Goal: Information Seeking & Learning: Learn about a topic

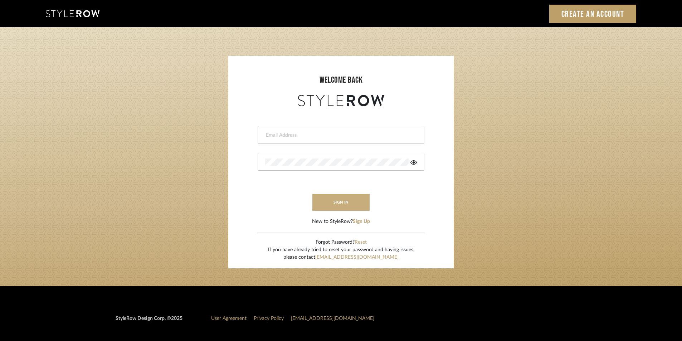
type input "stylerowproducts1@mancini-design.com"
click at [343, 204] on button "sign in" at bounding box center [340, 202] width 57 height 17
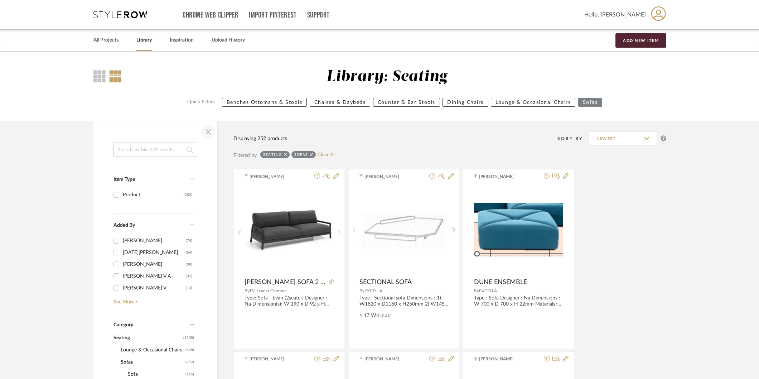
click at [210, 132] on span "button" at bounding box center [208, 131] width 17 height 17
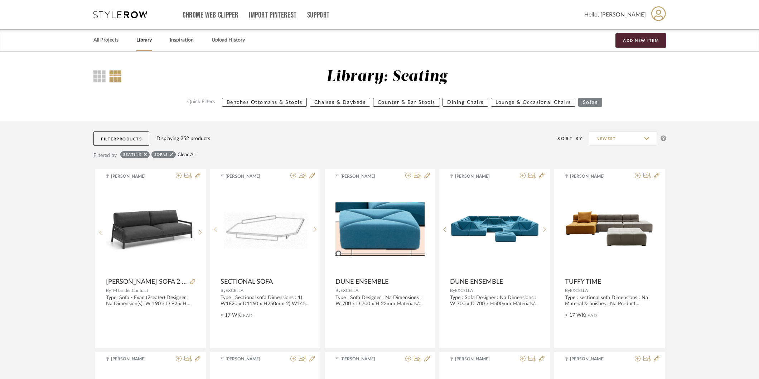
click at [186, 153] on link "Clear All" at bounding box center [186, 155] width 18 height 6
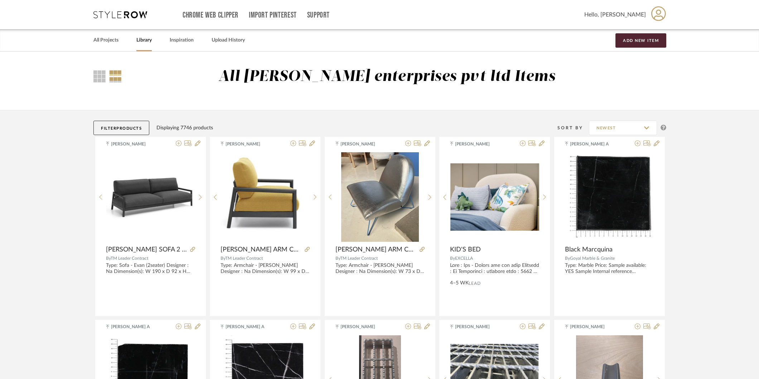
click at [122, 132] on button "Filter Products" at bounding box center [121, 128] width 56 height 14
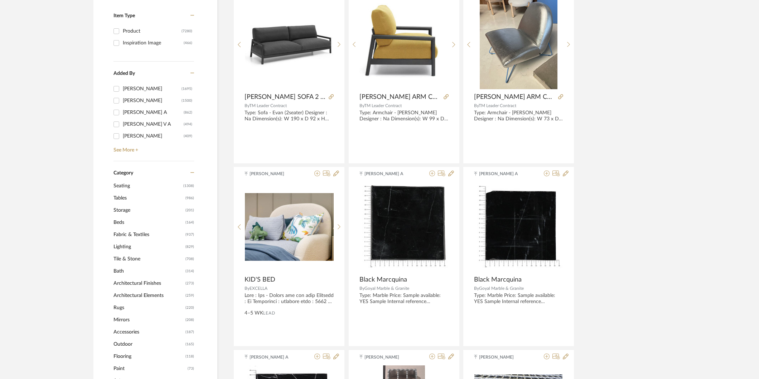
scroll to position [238, 0]
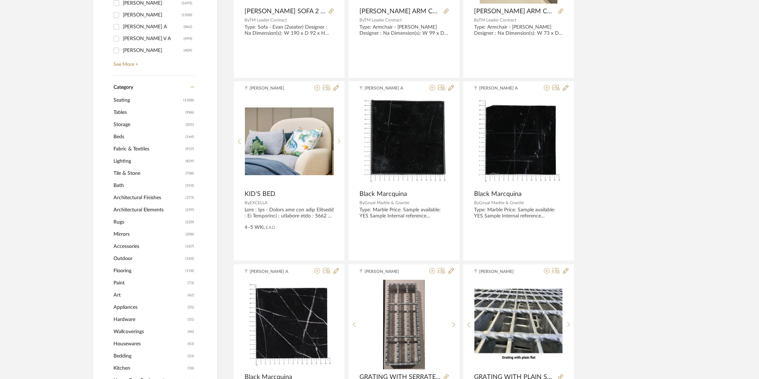
click at [126, 110] on span "Tables" at bounding box center [148, 112] width 70 height 12
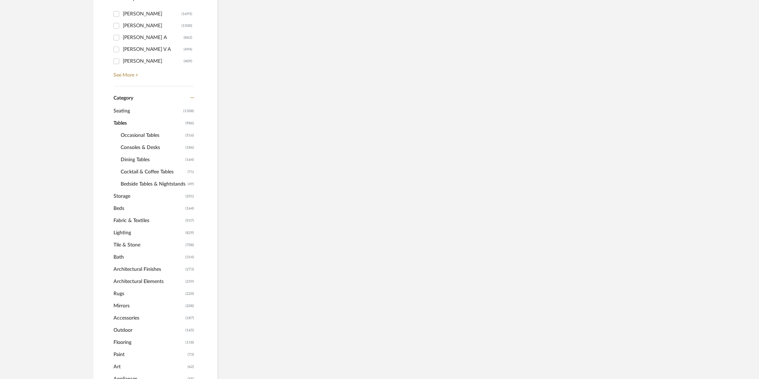
scroll to position [249, 0]
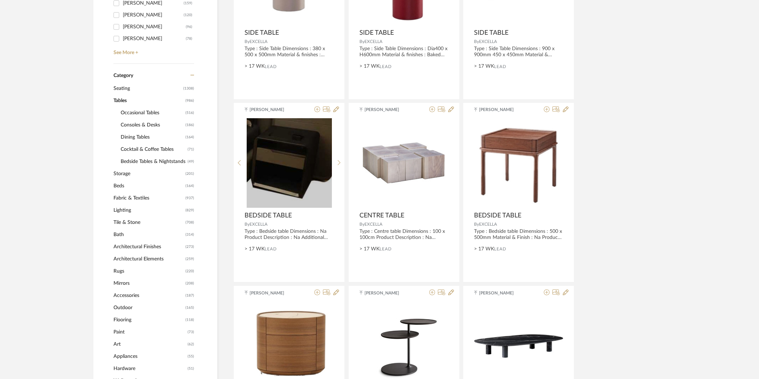
click at [140, 110] on span "Occasional Tables" at bounding box center [152, 113] width 63 height 12
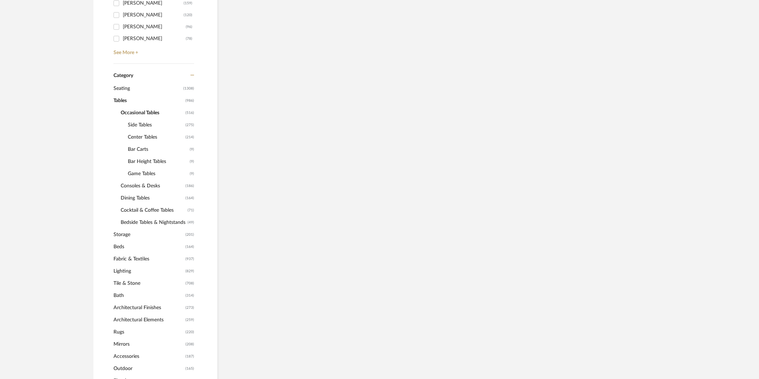
scroll to position [273, 0]
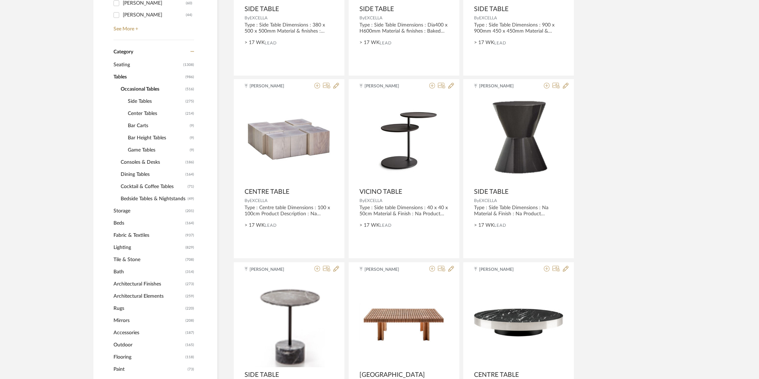
click at [140, 109] on span "Center Tables" at bounding box center [156, 113] width 56 height 12
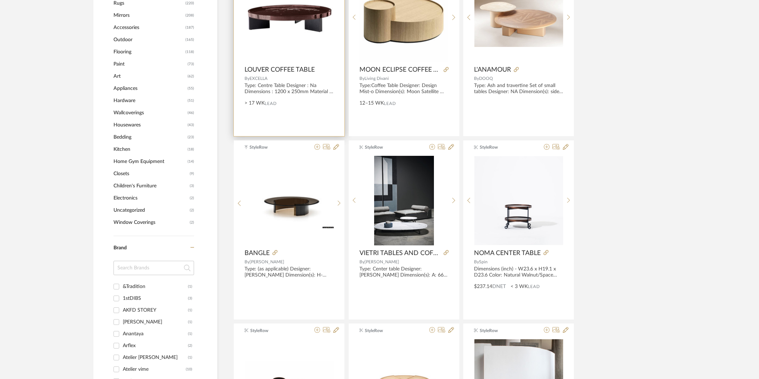
scroll to position [591, 0]
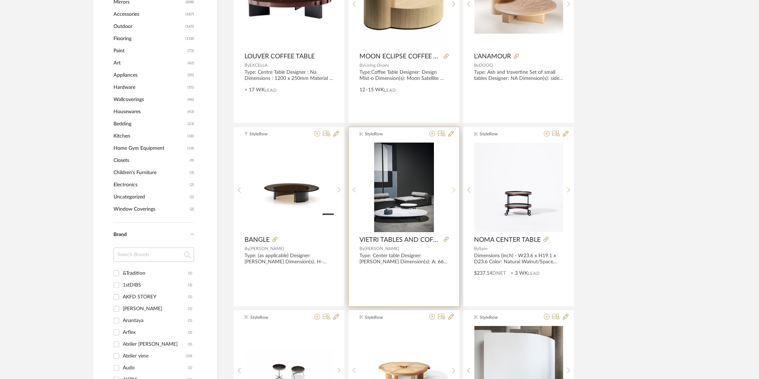
click at [452, 190] on icon at bounding box center [453, 190] width 3 height 6
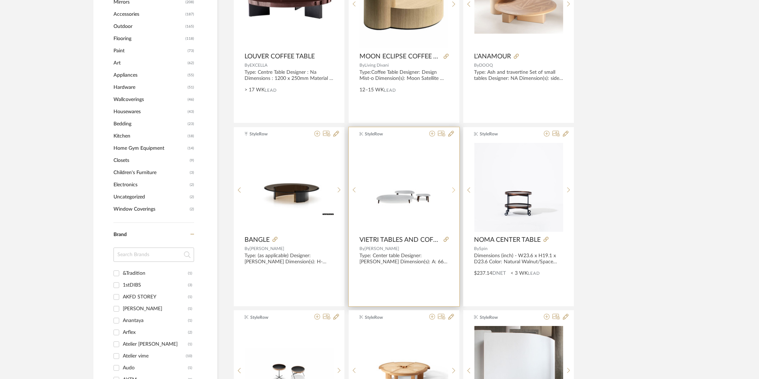
click at [452, 190] on icon at bounding box center [453, 190] width 3 height 6
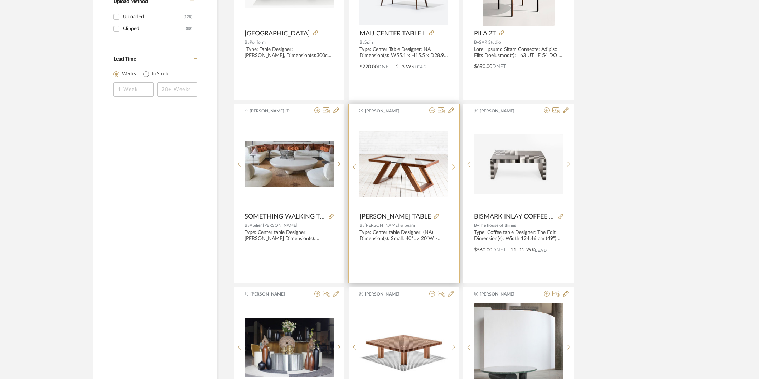
scroll to position [1187, 0]
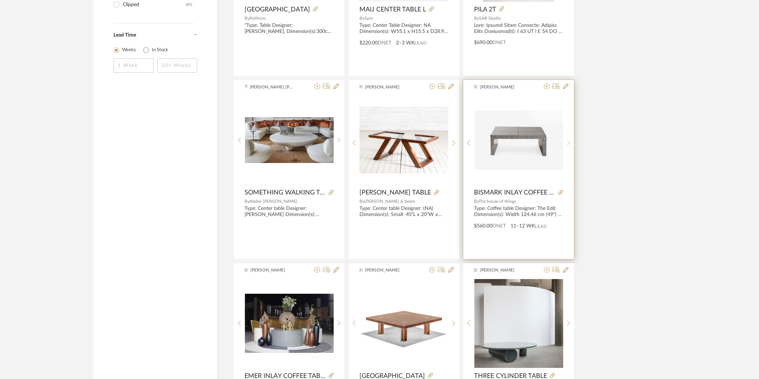
click at [567, 140] on icon at bounding box center [568, 143] width 3 height 6
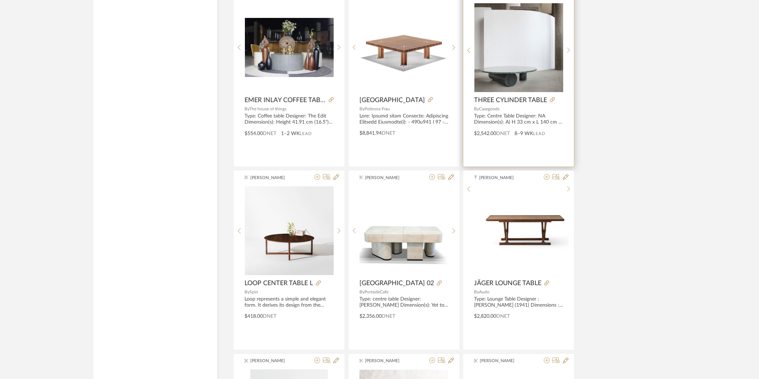
scroll to position [1465, 0]
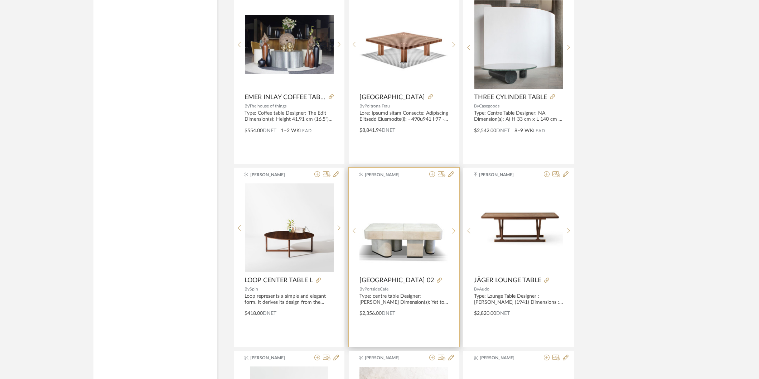
click at [450, 231] on sr-next-btn at bounding box center [453, 231] width 11 height 6
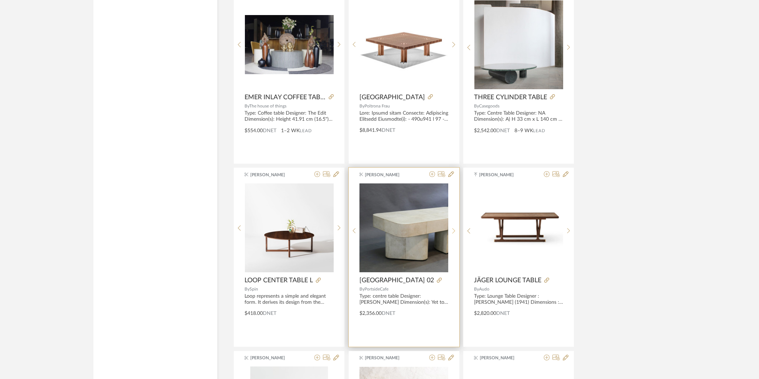
click at [450, 231] on sr-next-btn at bounding box center [453, 231] width 11 height 6
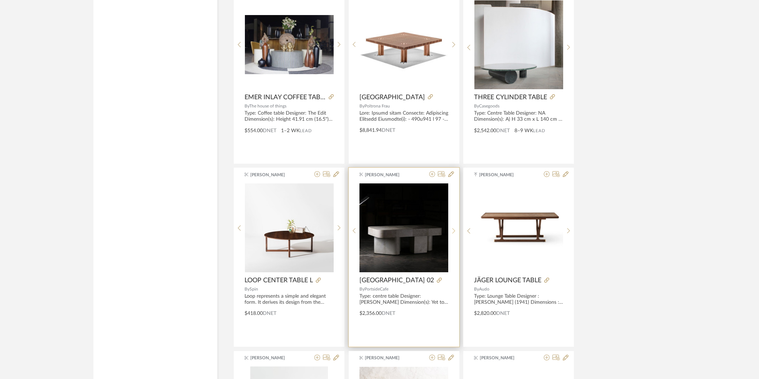
click at [450, 231] on sr-next-btn at bounding box center [453, 231] width 11 height 6
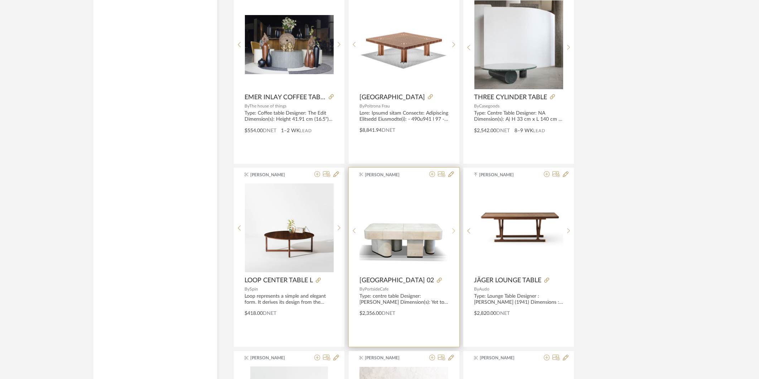
click at [450, 231] on sr-next-btn at bounding box center [453, 231] width 11 height 6
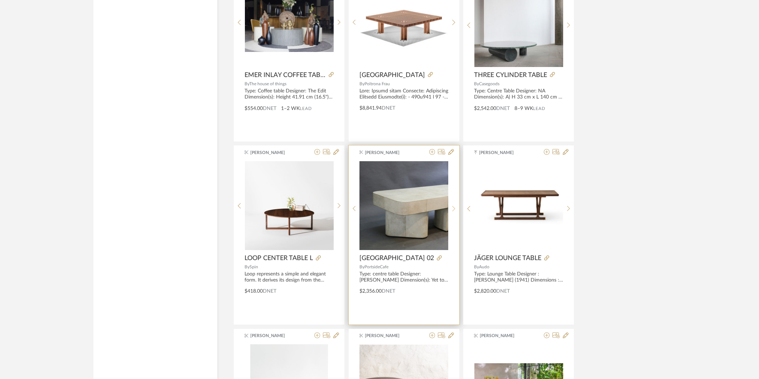
scroll to position [1505, 0]
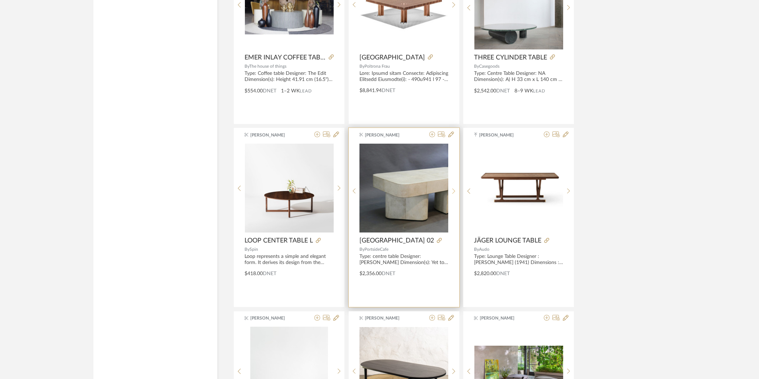
click at [452, 190] on icon at bounding box center [453, 191] width 3 height 6
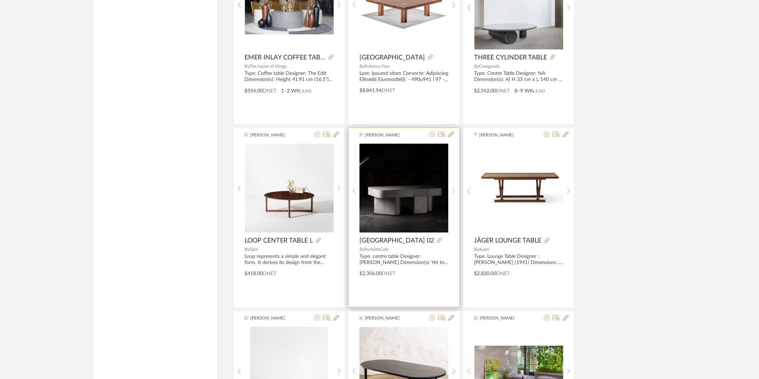
click at [452, 190] on icon at bounding box center [453, 191] width 3 height 6
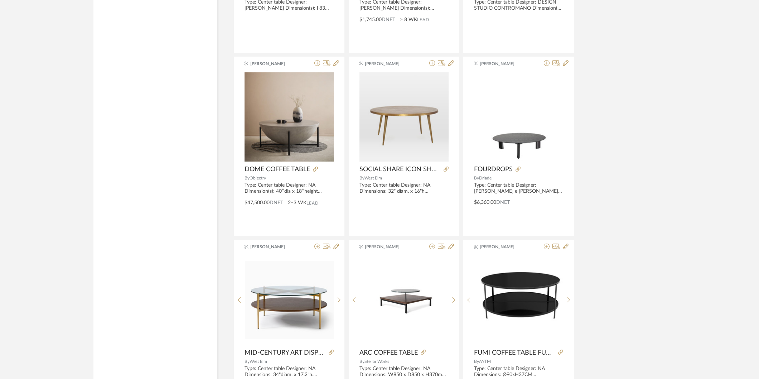
scroll to position [2059, 0]
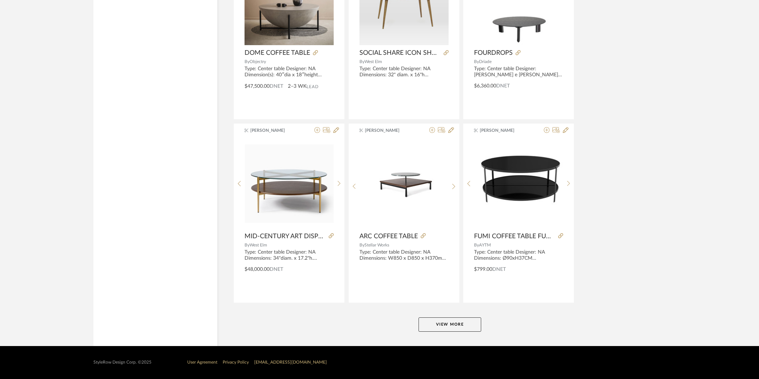
click at [459, 329] on button "View More" at bounding box center [449, 324] width 63 height 14
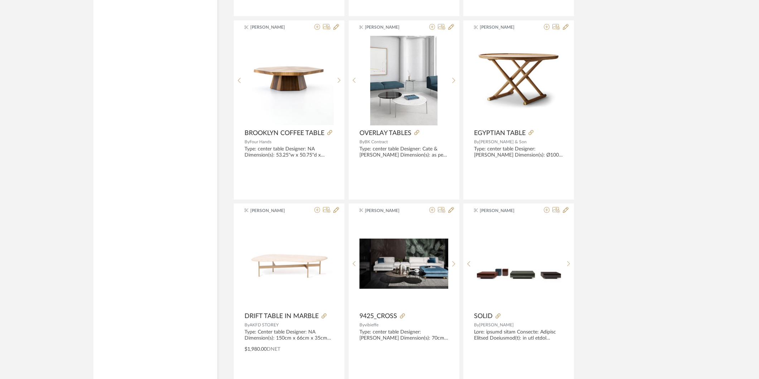
scroll to position [3092, 0]
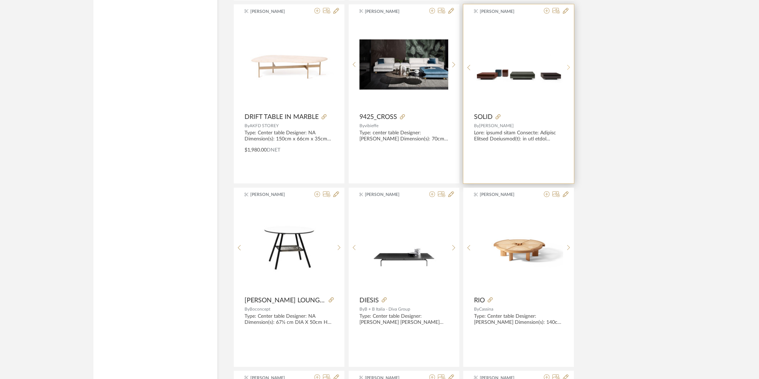
click at [567, 65] on div at bounding box center [568, 67] width 11 height 95
click at [467, 70] on icon at bounding box center [468, 67] width 3 height 6
click at [568, 72] on div at bounding box center [568, 67] width 11 height 95
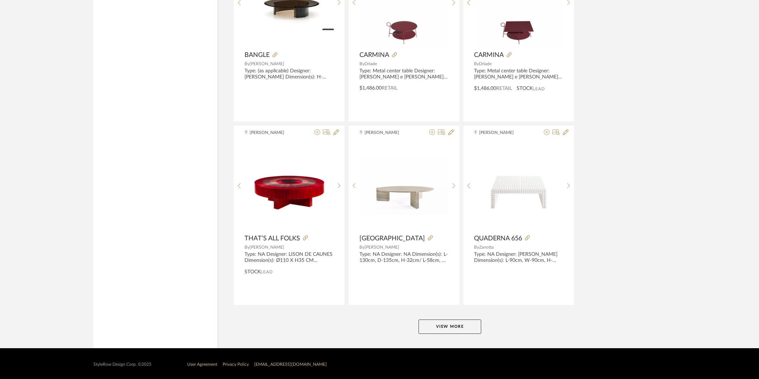
scroll to position [4256, 0]
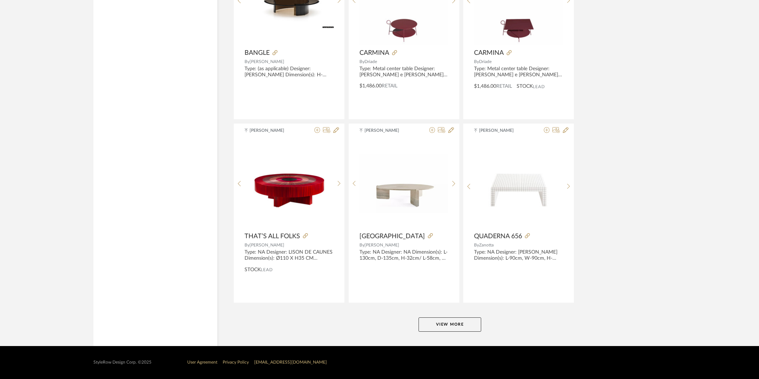
click at [441, 326] on button "View More" at bounding box center [449, 324] width 63 height 14
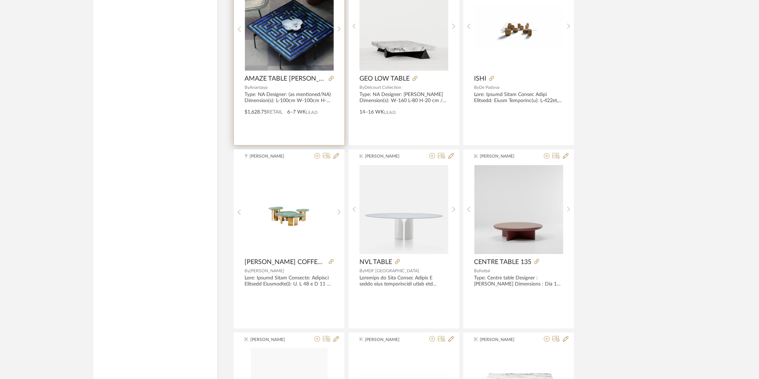
scroll to position [4574, 0]
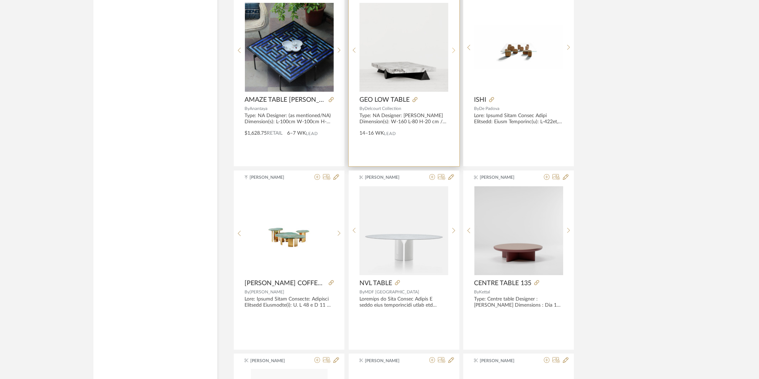
click at [455, 51] on icon at bounding box center [453, 50] width 3 height 6
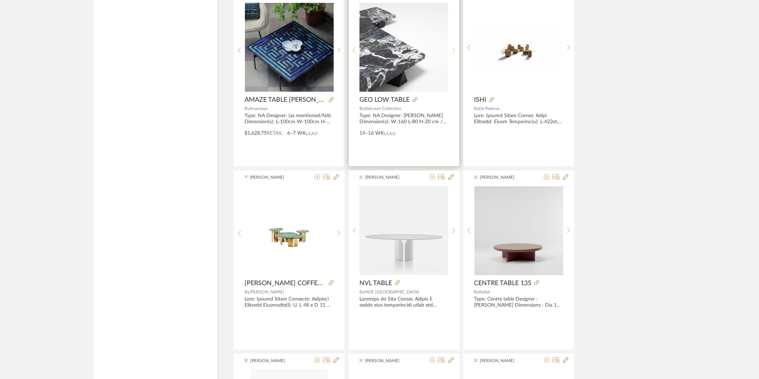
click at [455, 51] on icon at bounding box center [453, 50] width 3 height 6
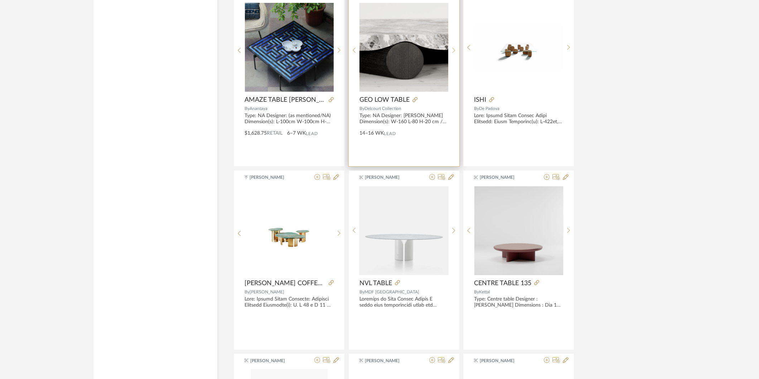
click at [455, 51] on icon at bounding box center [453, 50] width 3 height 6
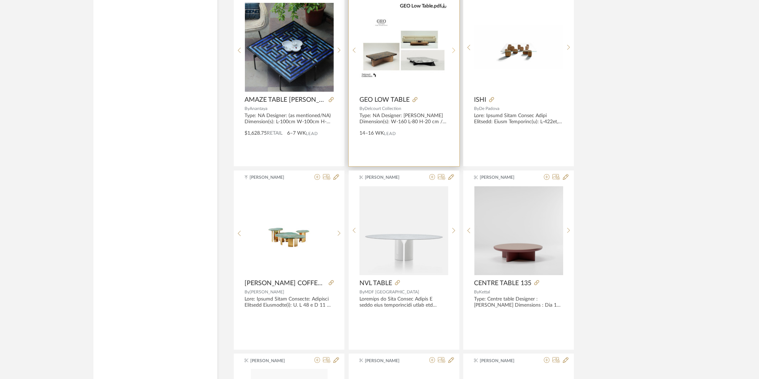
click at [455, 51] on icon at bounding box center [453, 50] width 3 height 6
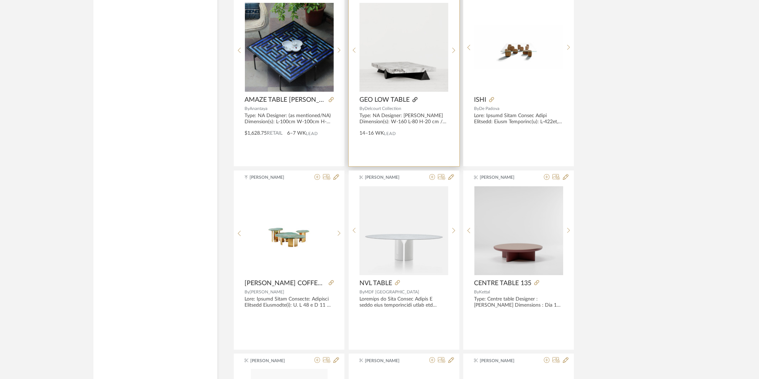
click at [415, 101] on icon at bounding box center [414, 99] width 5 height 5
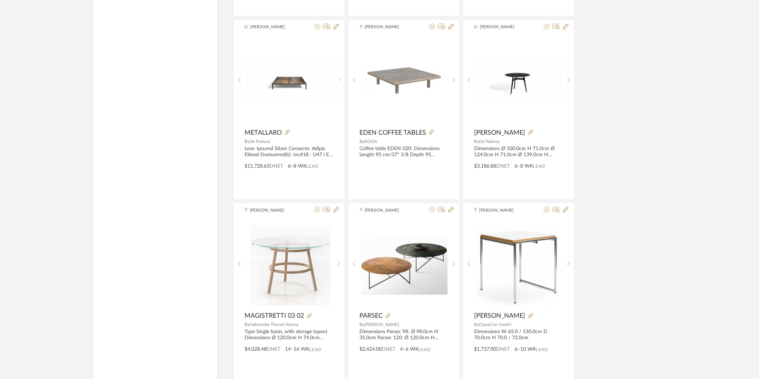
scroll to position [5090, 0]
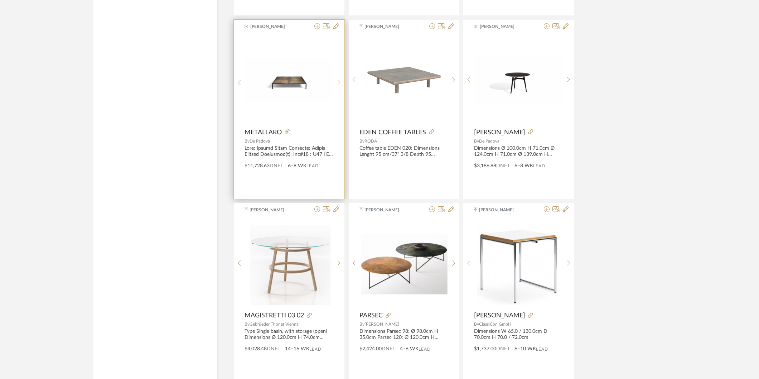
click at [340, 86] on sr-next-btn at bounding box center [338, 82] width 11 height 6
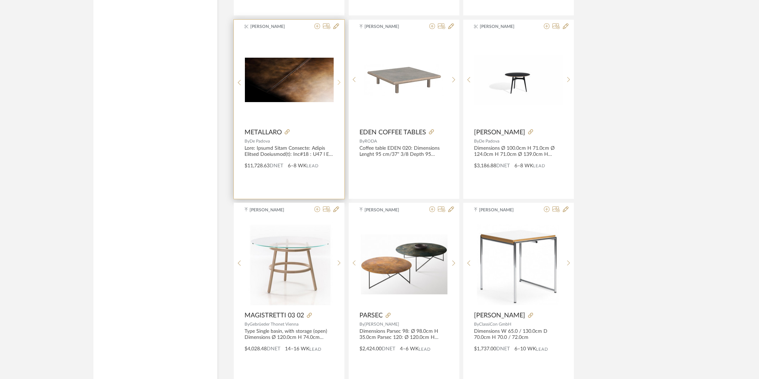
click at [340, 86] on icon at bounding box center [338, 82] width 3 height 6
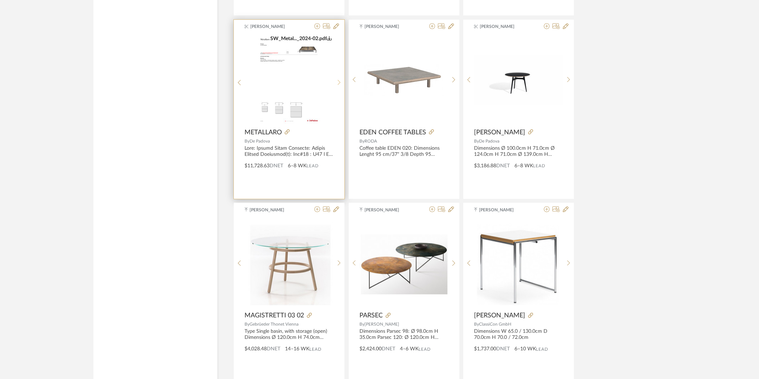
click at [340, 84] on icon at bounding box center [338, 82] width 3 height 5
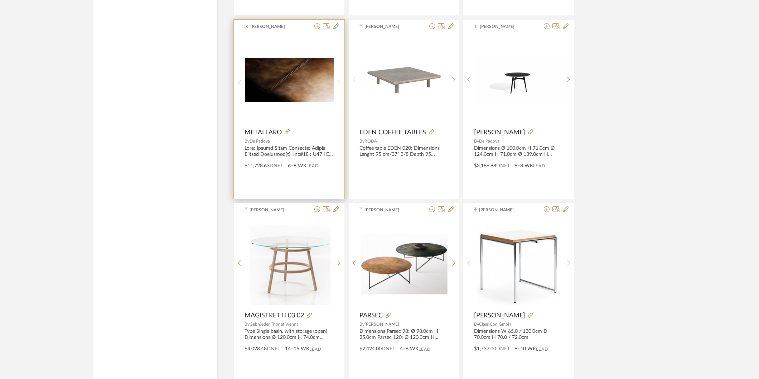
click at [340, 84] on icon at bounding box center [338, 82] width 3 height 5
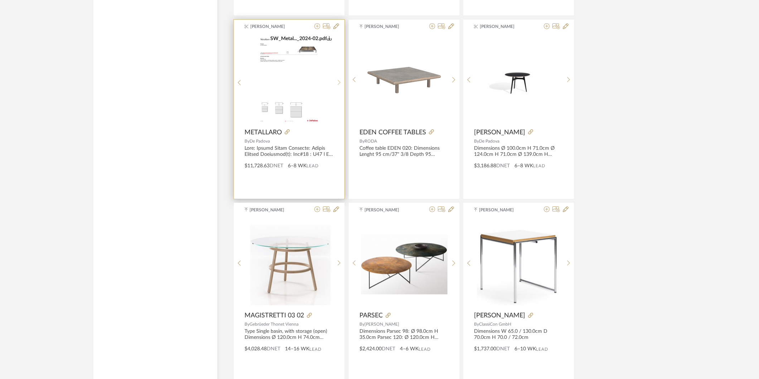
click at [340, 84] on icon at bounding box center [338, 82] width 3 height 5
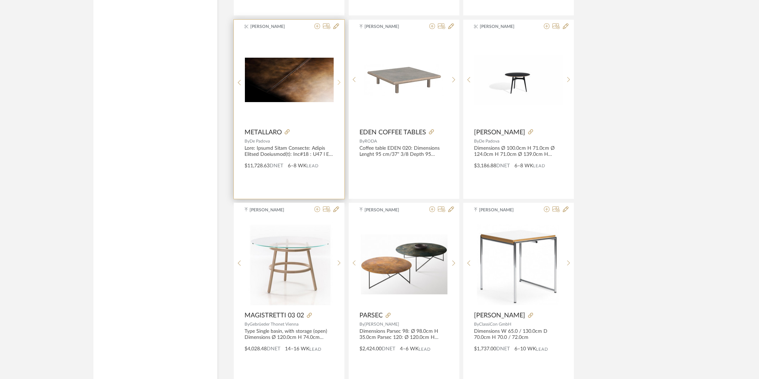
click at [340, 84] on icon at bounding box center [338, 82] width 3 height 5
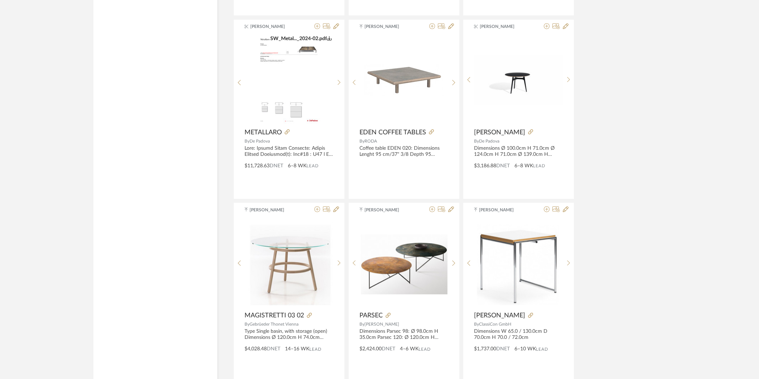
scroll to position [5011, 0]
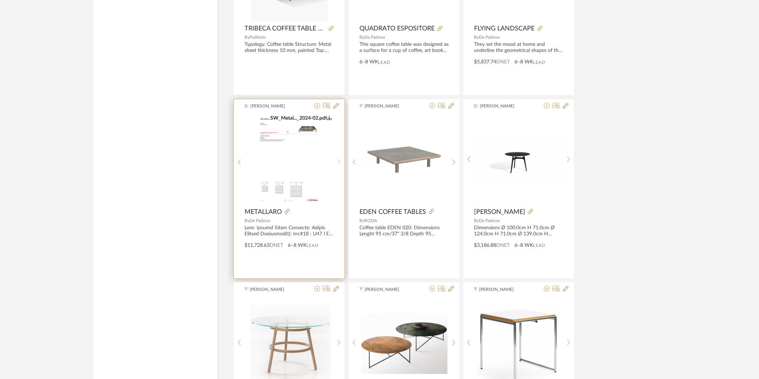
click at [340, 164] on icon at bounding box center [338, 162] width 3 height 6
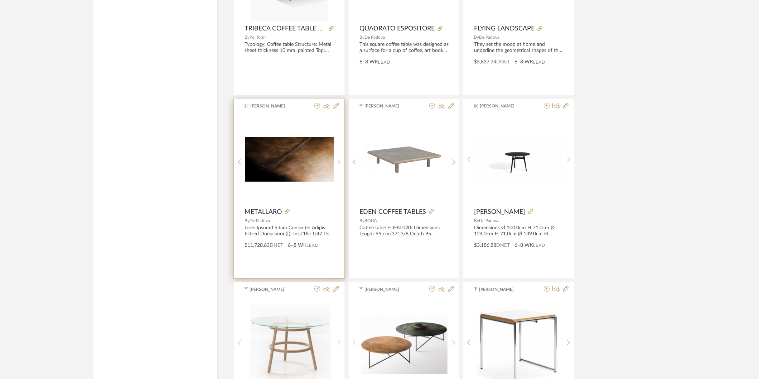
click at [340, 164] on icon at bounding box center [338, 162] width 3 height 6
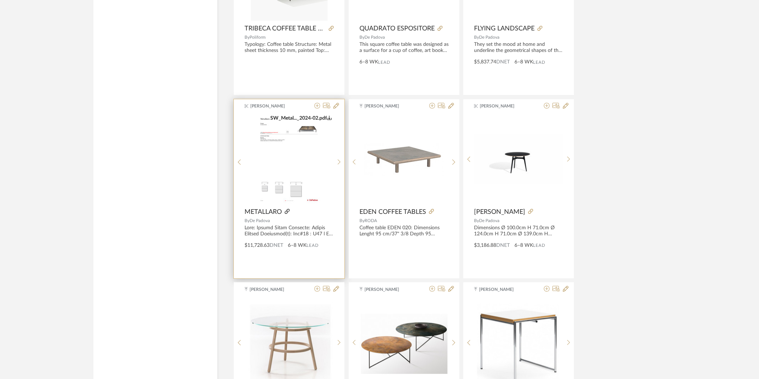
click at [287, 214] on icon at bounding box center [286, 211] width 5 height 5
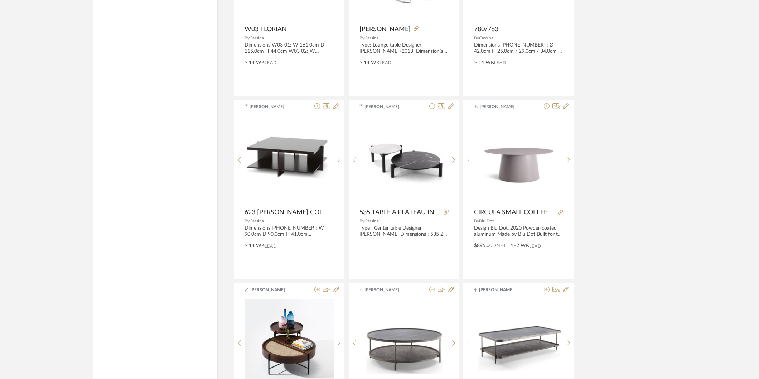
scroll to position [5965, 0]
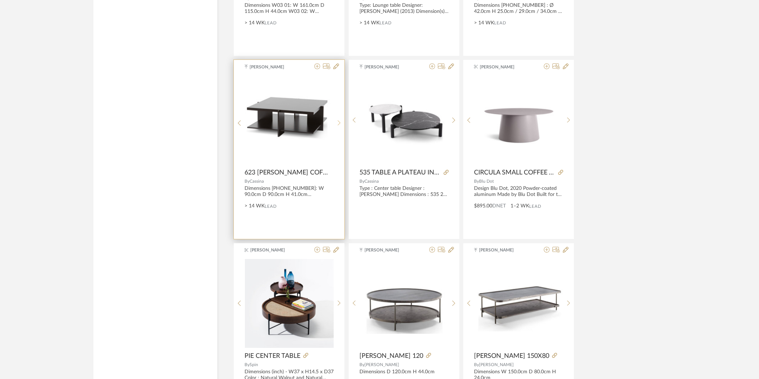
click at [338, 120] on div at bounding box center [338, 122] width 11 height 95
click at [241, 126] on sr-prev-btn at bounding box center [239, 123] width 11 height 6
click at [338, 124] on icon at bounding box center [338, 122] width 3 height 5
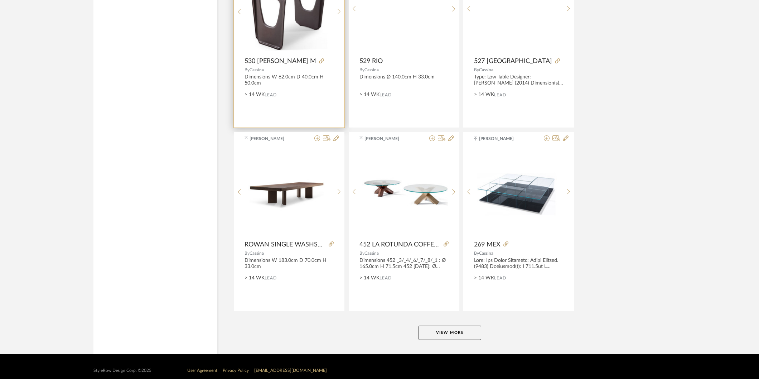
scroll to position [6453, 0]
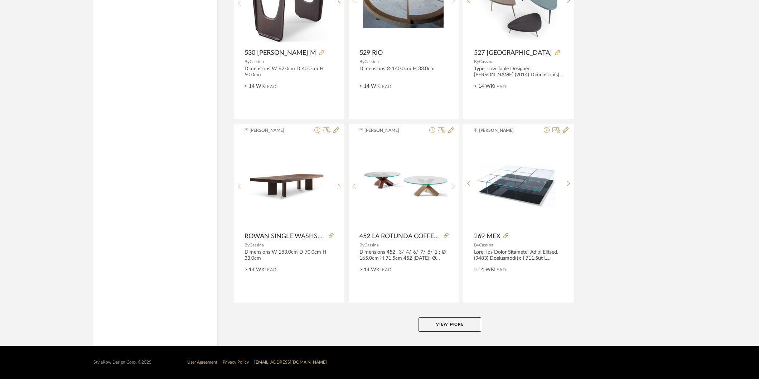
click at [438, 325] on button "View More" at bounding box center [449, 324] width 63 height 14
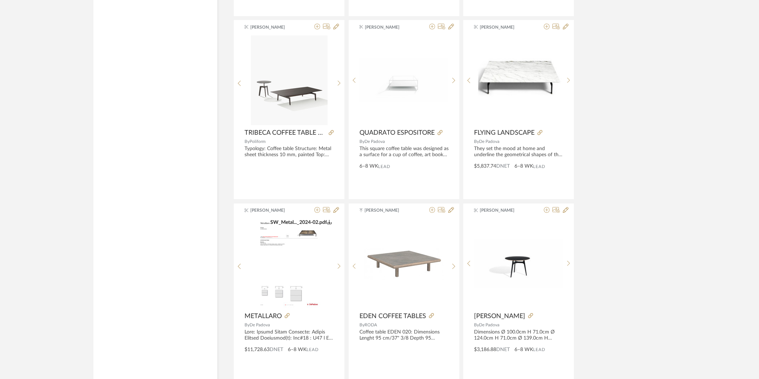
scroll to position [4743, 0]
